Goal: Information Seeking & Learning: Learn about a topic

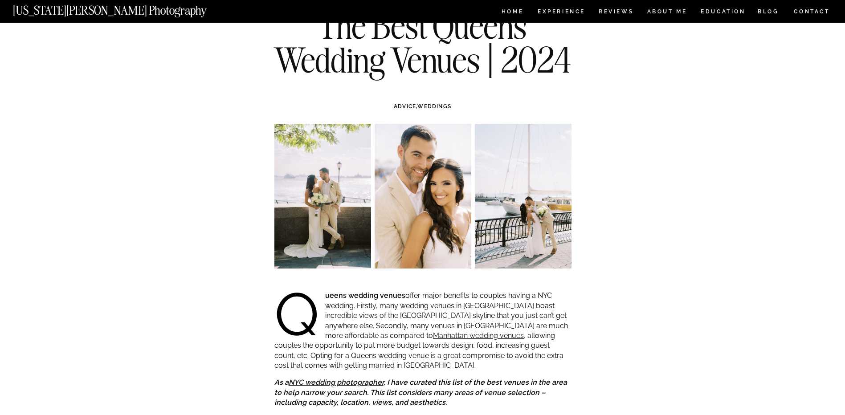
scroll to position [45, 0]
click at [510, 202] on img at bounding box center [523, 197] width 97 height 145
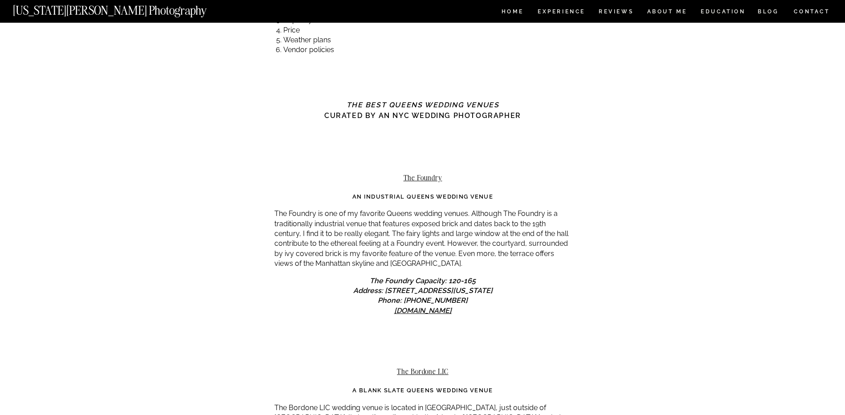
scroll to position [445, 0]
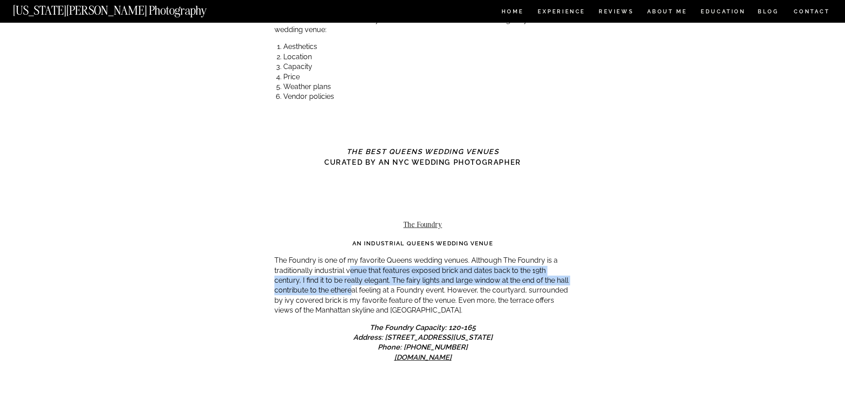
drag, startPoint x: 353, startPoint y: 270, endPoint x: 351, endPoint y: 292, distance: 22.3
click at [351, 292] on p "The Foundry is one of my favorite Queens wedding venues. Although The Foundry i…" at bounding box center [422, 286] width 297 height 60
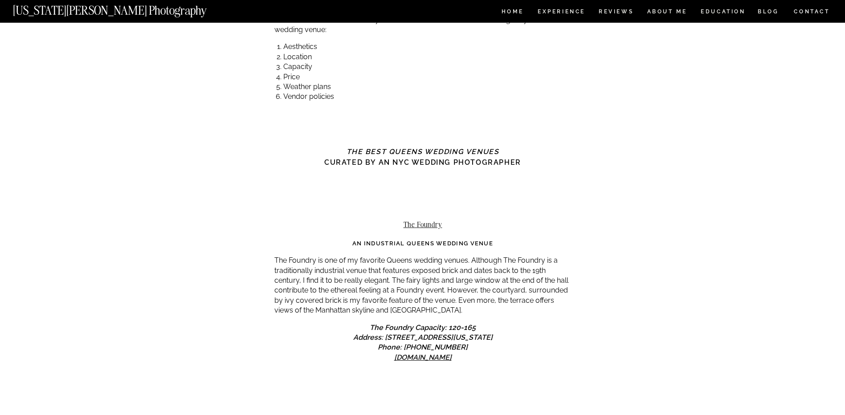
drag, startPoint x: 351, startPoint y: 292, endPoint x: 330, endPoint y: 316, distance: 32.1
drag, startPoint x: 395, startPoint y: 222, endPoint x: 448, endPoint y: 220, distance: 53.0
click at [448, 220] on h2 "The Foundry" at bounding box center [422, 224] width 297 height 8
drag, startPoint x: 448, startPoint y: 220, endPoint x: 432, endPoint y: 220, distance: 15.6
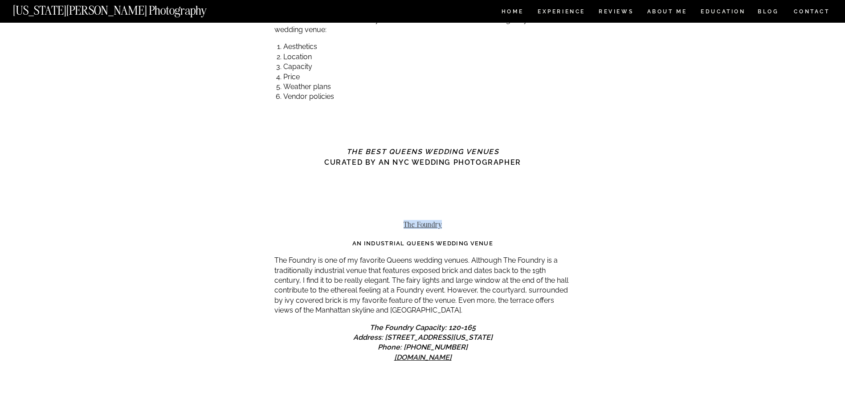
copy link "The Foundry"
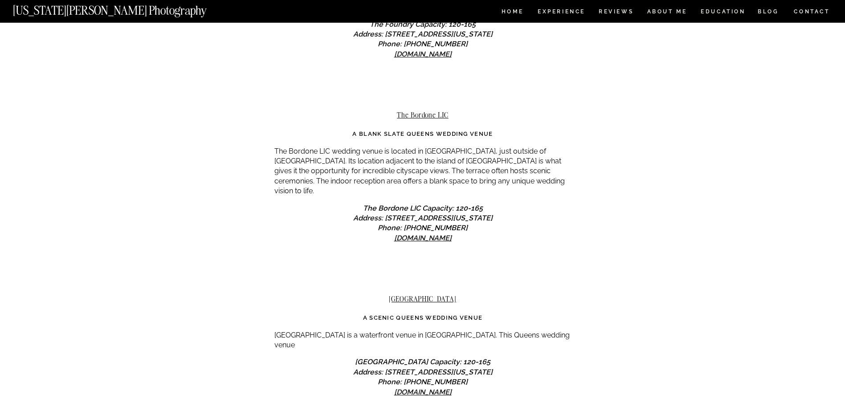
scroll to position [802, 0]
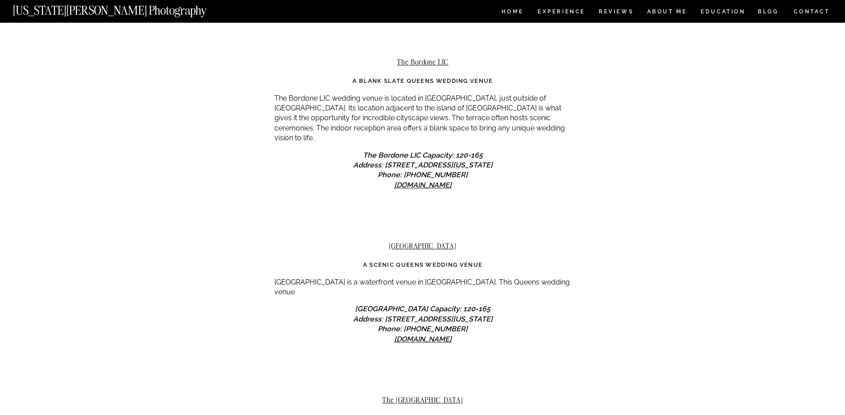
drag, startPoint x: 383, startPoint y: 232, endPoint x: 464, endPoint y: 235, distance: 82.0
click at [464, 242] on h2 "[GEOGRAPHIC_DATA]" at bounding box center [422, 246] width 297 height 8
drag, startPoint x: 464, startPoint y: 235, endPoint x: 444, endPoint y: 235, distance: 20.9
copy link "[GEOGRAPHIC_DATA]"
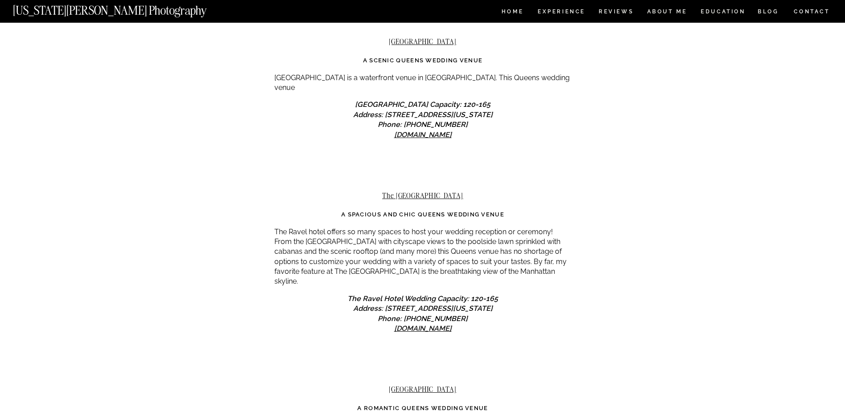
scroll to position [1024, 0]
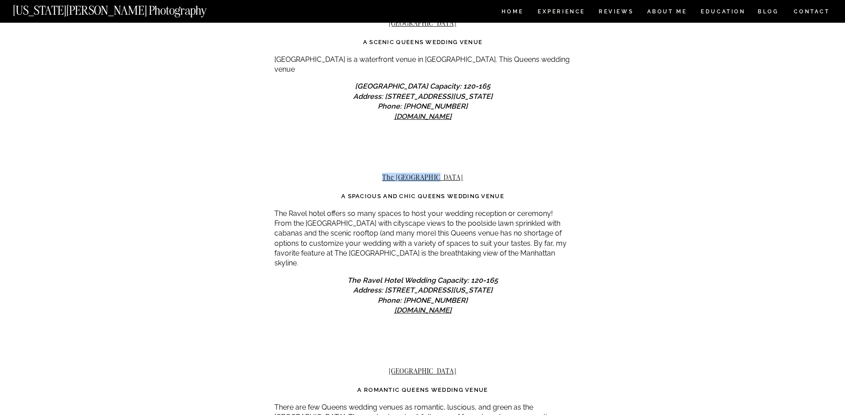
drag, startPoint x: 398, startPoint y: 157, endPoint x: 456, endPoint y: 160, distance: 58.8
click at [456, 173] on h2 "The [GEOGRAPHIC_DATA]" at bounding box center [422, 177] width 297 height 8
drag, startPoint x: 456, startPoint y: 160, endPoint x: 428, endPoint y: 159, distance: 28.1
copy link "The [GEOGRAPHIC_DATA]"
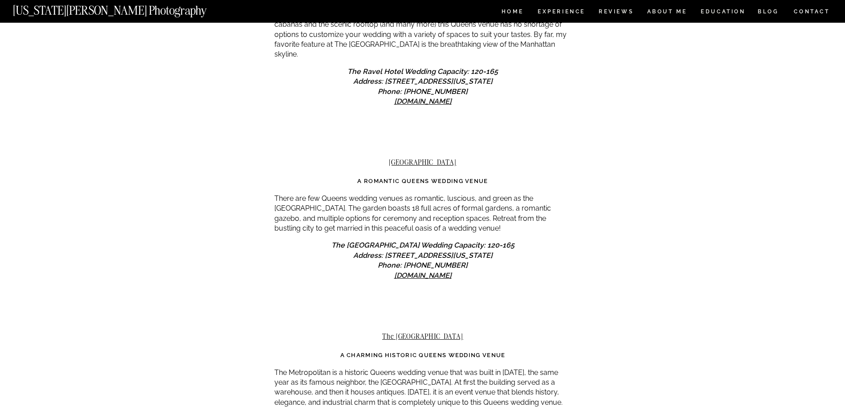
scroll to position [1247, 0]
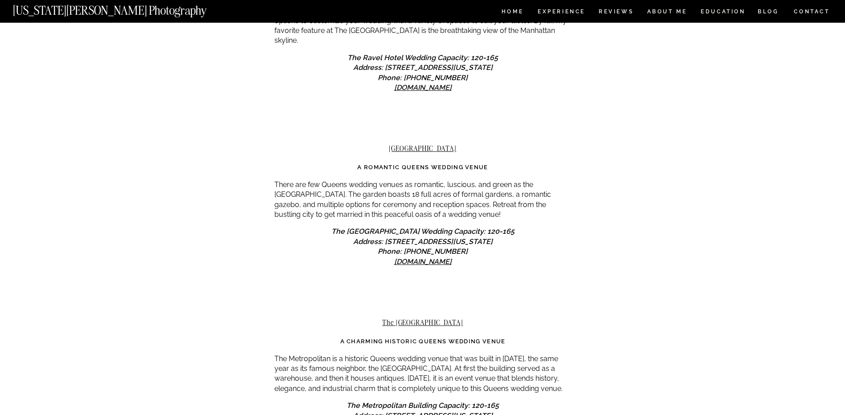
drag, startPoint x: 383, startPoint y: 117, endPoint x: 464, endPoint y: 117, distance: 81.9
click at [464, 144] on h2 "[GEOGRAPHIC_DATA]" at bounding box center [422, 148] width 297 height 8
drag, startPoint x: 464, startPoint y: 117, endPoint x: 443, endPoint y: 122, distance: 22.3
copy link "[GEOGRAPHIC_DATA]"
drag, startPoint x: 441, startPoint y: 155, endPoint x: 428, endPoint y: 134, distance: 24.5
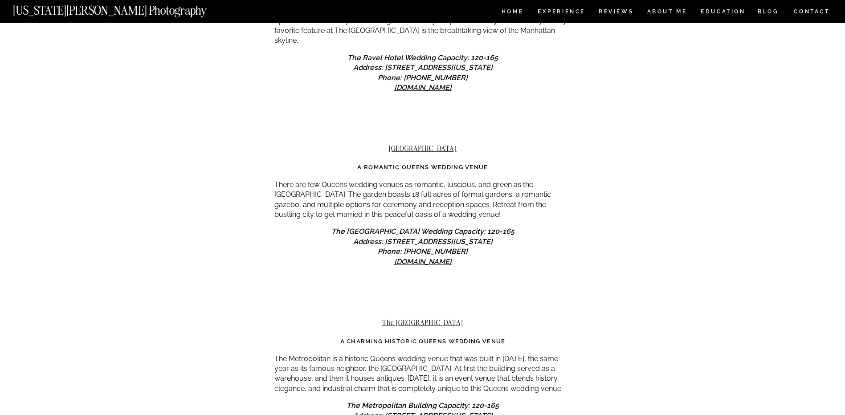
click at [441, 180] on p "There are few Queens wedding venues as romantic, luscious, and green as the [GE…" at bounding box center [422, 200] width 297 height 40
drag, startPoint x: 381, startPoint y: 114, endPoint x: 469, endPoint y: 119, distance: 88.4
drag, startPoint x: 469, startPoint y: 119, endPoint x: 416, endPoint y: 110, distance: 53.9
drag, startPoint x: 416, startPoint y: 110, endPoint x: 368, endPoint y: 129, distance: 51.8
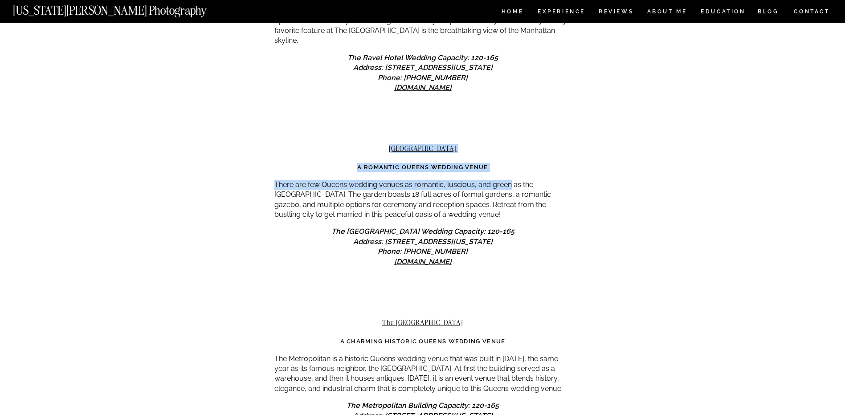
drag, startPoint x: 375, startPoint y: 113, endPoint x: 509, endPoint y: 143, distance: 138.1
drag, startPoint x: 509, startPoint y: 143, endPoint x: 436, endPoint y: 130, distance: 74.0
click at [439, 164] on strong "A Romantic Queens Wedding Venue" at bounding box center [422, 167] width 130 height 7
drag, startPoint x: 383, startPoint y: 115, endPoint x: 492, endPoint y: 129, distance: 110.4
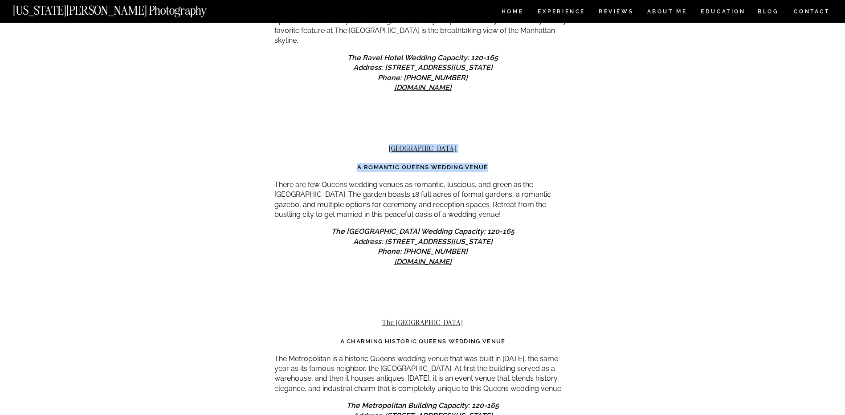
drag, startPoint x: 492, startPoint y: 129, endPoint x: 471, endPoint y: 136, distance: 22.3
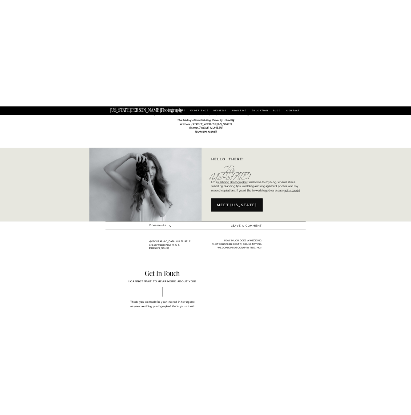
scroll to position [1242, 0]
